Goal: Information Seeking & Learning: Learn about a topic

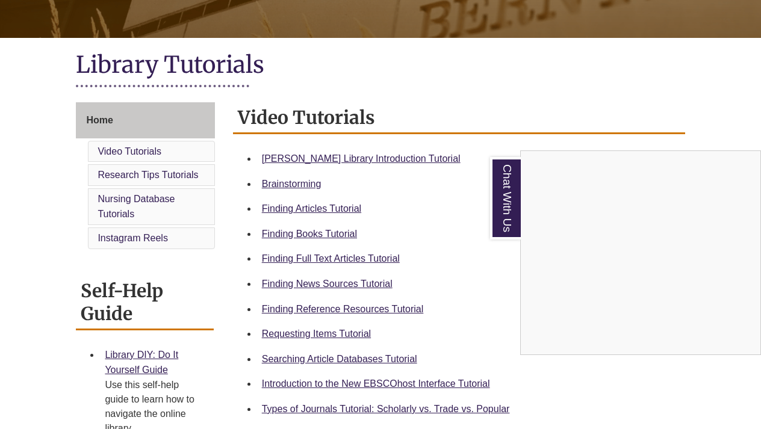
scroll to position [243, 0]
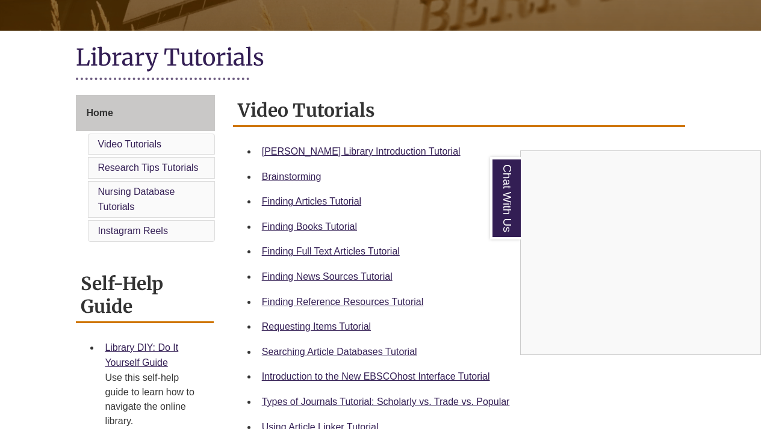
click at [323, 222] on div "Chat With Us" at bounding box center [380, 214] width 761 height 429
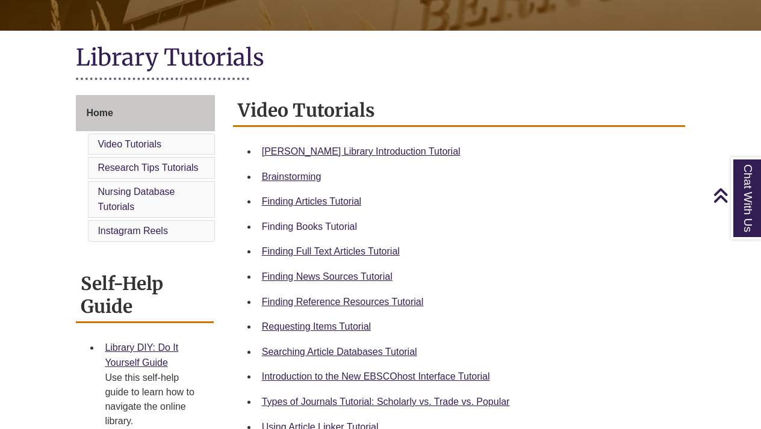
click at [321, 224] on link "Finding Books Tutorial" at bounding box center [309, 226] width 95 height 10
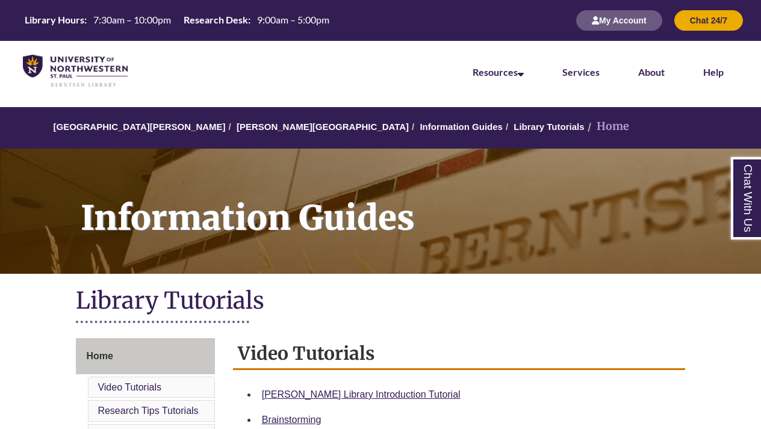
scroll to position [0, 0]
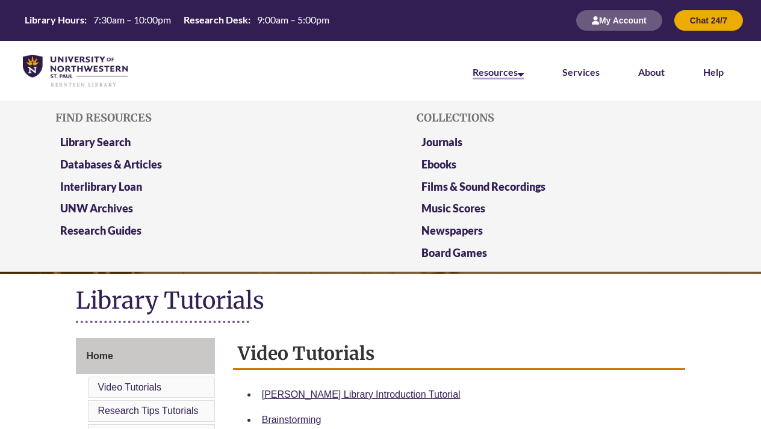
click at [501, 75] on link "Resources" at bounding box center [497, 72] width 51 height 13
click at [114, 142] on link "Library Search" at bounding box center [95, 142] width 70 height 15
click at [505, 82] on li "Resources Find Resources Library Search Databases & Articles Interlibrary Loan …" at bounding box center [498, 71] width 90 height 60
click at [111, 143] on link "Library Search" at bounding box center [95, 142] width 70 height 15
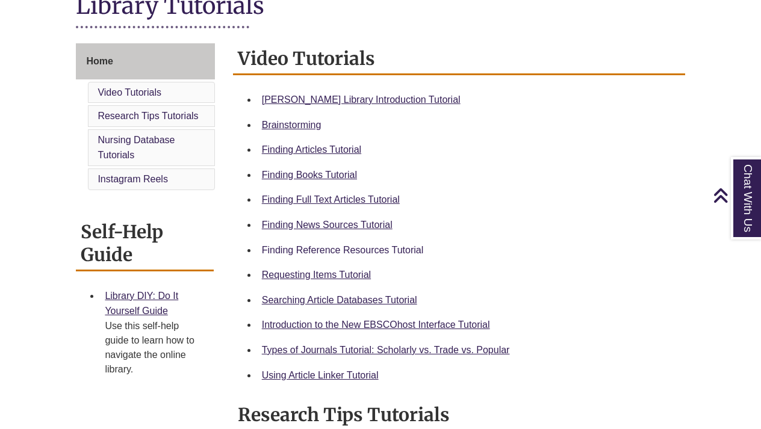
scroll to position [297, 0]
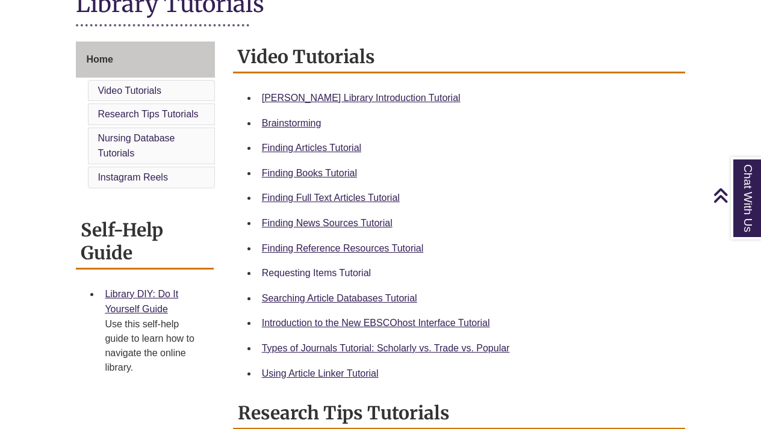
click at [329, 272] on link "Requesting Items Tutorial" at bounding box center [316, 273] width 109 height 10
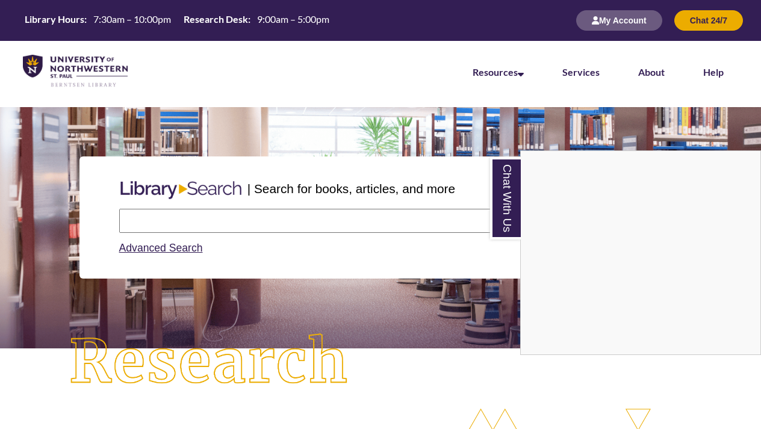
click at [223, 225] on div "Chat With Us" at bounding box center [380, 214] width 761 height 429
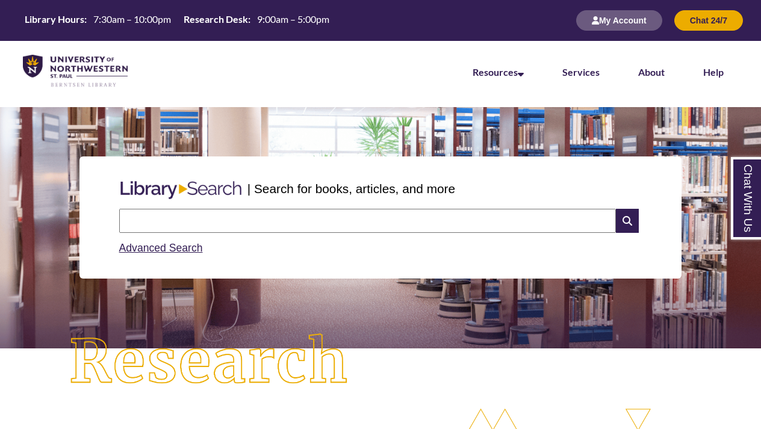
click at [215, 223] on input "text" at bounding box center [367, 221] width 496 height 24
type input "**********"
